Goal: Find specific page/section: Find specific page/section

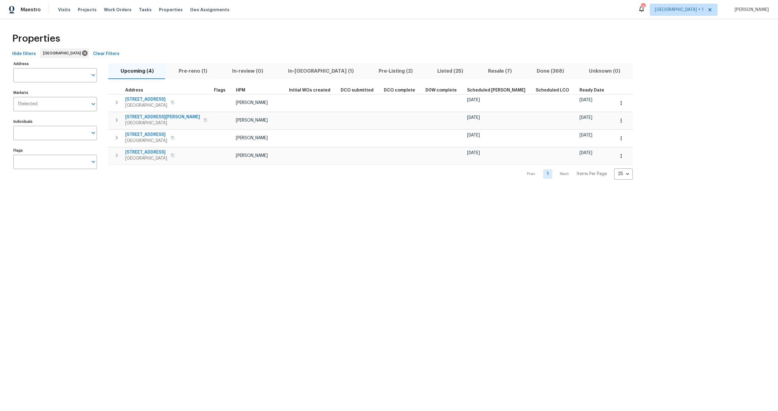
click at [110, 5] on div "Visits Projects Work Orders Tasks Properties Geo Assignments" at bounding box center [147, 10] width 179 height 12
click at [109, 9] on span "Work Orders" at bounding box center [118, 10] width 28 height 6
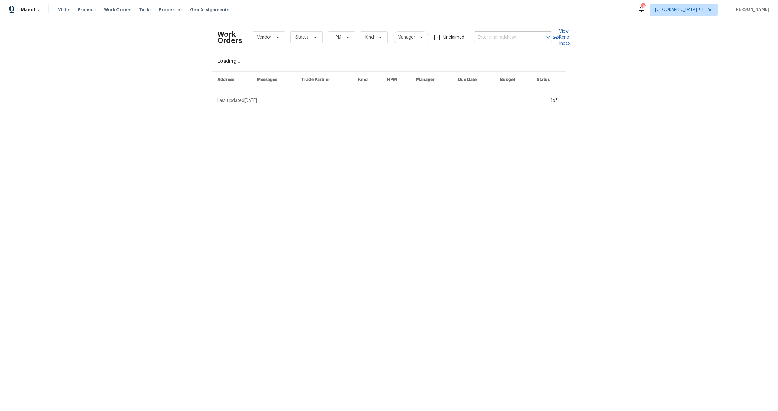
click at [490, 35] on input "text" at bounding box center [504, 37] width 61 height 9
paste input "[STREET_ADDRESS]"
type input "[STREET_ADDRESS]"
click at [497, 50] on li "[STREET_ADDRESS]" at bounding box center [512, 51] width 78 height 10
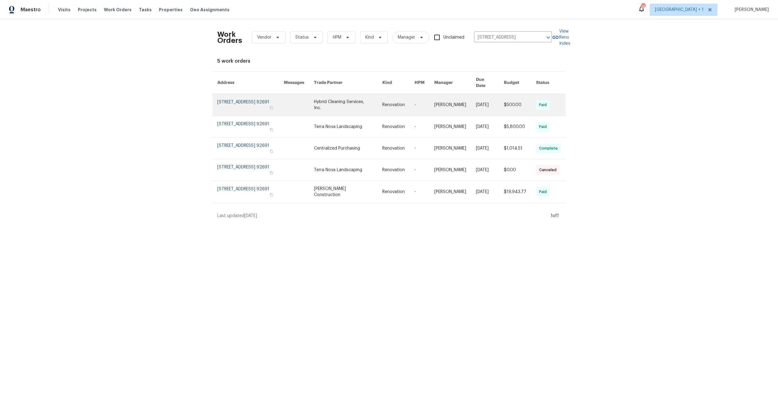
click at [227, 94] on link at bounding box center [250, 105] width 67 height 22
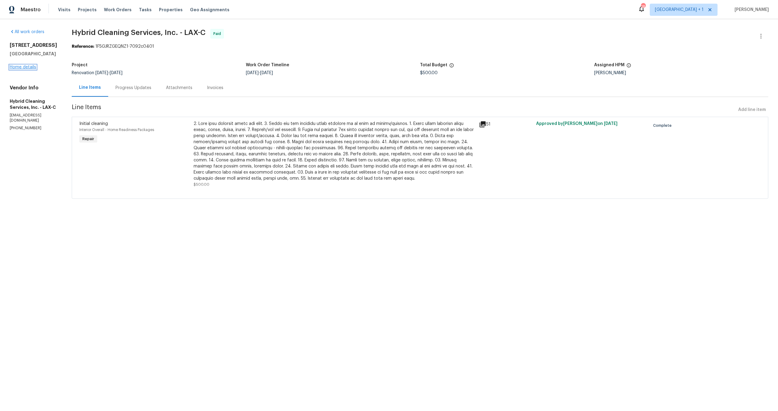
click at [17, 67] on link "Home details" at bounding box center [23, 67] width 26 height 4
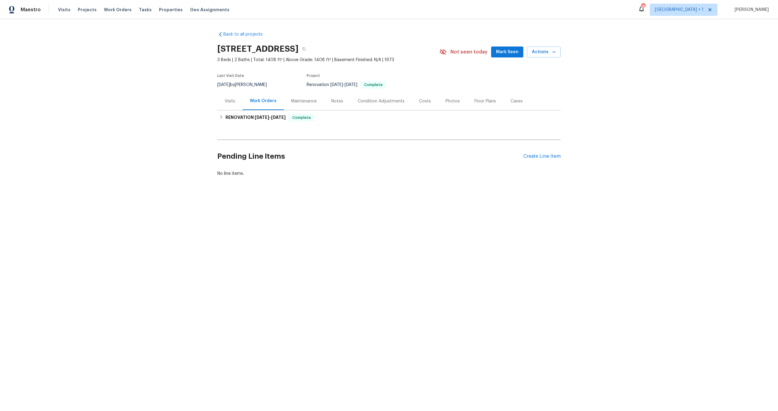
click at [415, 97] on div "Costs" at bounding box center [425, 101] width 26 height 18
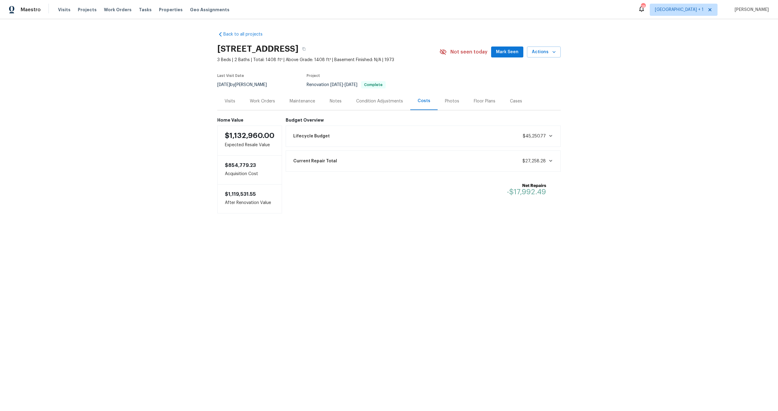
click at [254, 97] on div "Work Orders" at bounding box center [263, 101] width 40 height 18
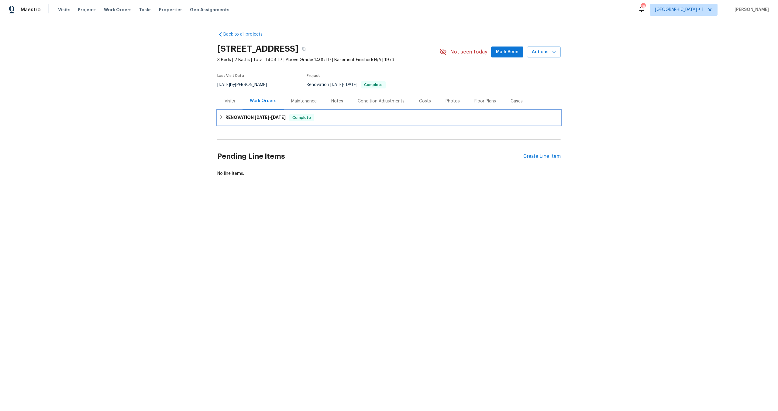
click at [251, 115] on h6 "RENOVATION [DATE] - [DATE]" at bounding box center [256, 117] width 60 height 7
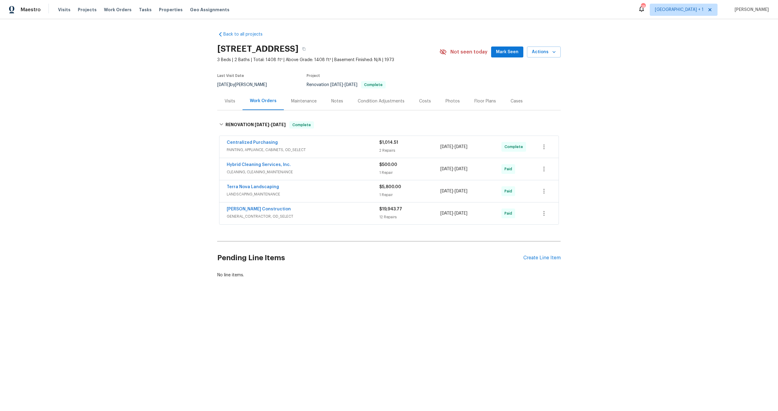
click at [357, 214] on span "GENERAL_CONTRACTOR, OD_SELECT" at bounding box center [303, 216] width 153 height 6
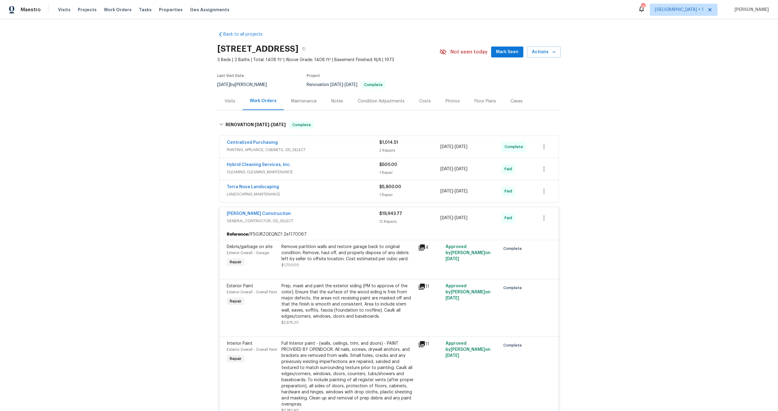
click at [328, 218] on span "GENERAL_CONTRACTOR, OD_SELECT" at bounding box center [303, 221] width 153 height 6
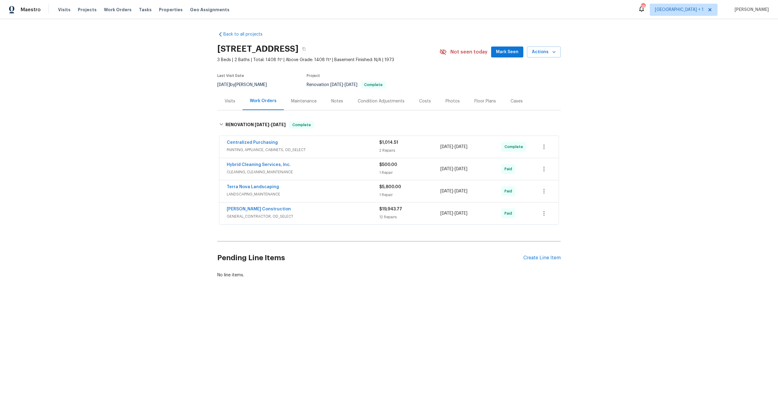
click at [328, 190] on div "Terra Nova Landscaping" at bounding box center [303, 187] width 153 height 7
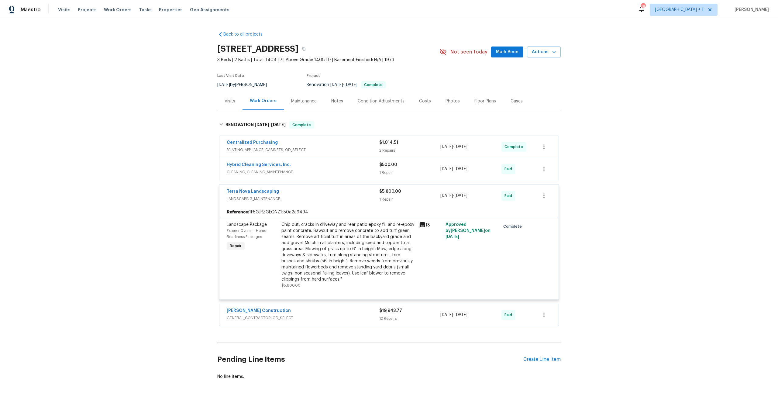
click at [418, 225] on icon at bounding box center [421, 225] width 7 height 7
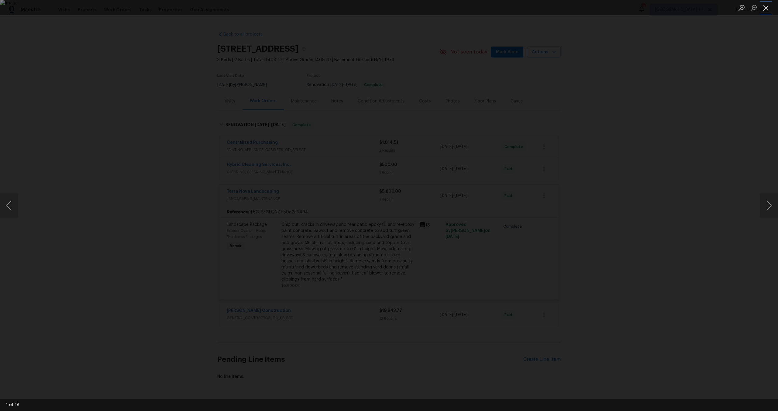
click at [770, 11] on button "Close lightbox" at bounding box center [766, 7] width 12 height 11
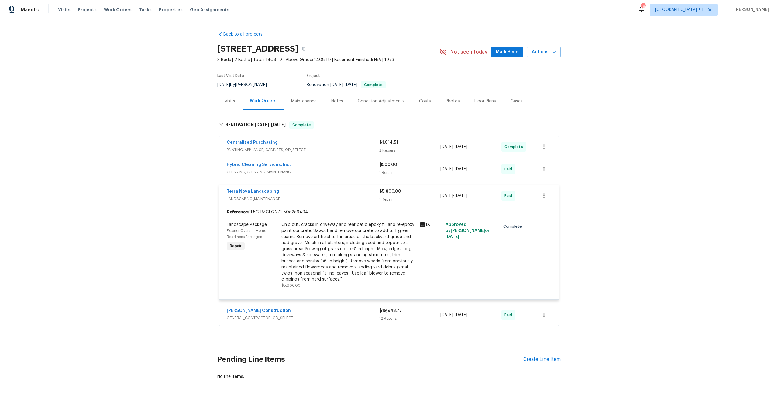
click at [350, 198] on span "LANDSCAPING_MAINTENANCE" at bounding box center [303, 199] width 153 height 6
